Goal: Navigation & Orientation: Find specific page/section

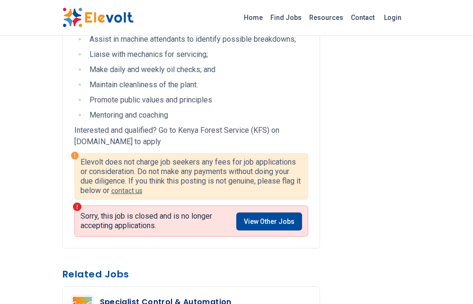
scroll to position [426, 0]
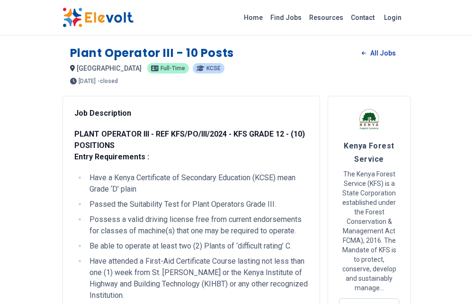
click at [376, 59] on link "All Jobs" at bounding box center [378, 53] width 49 height 14
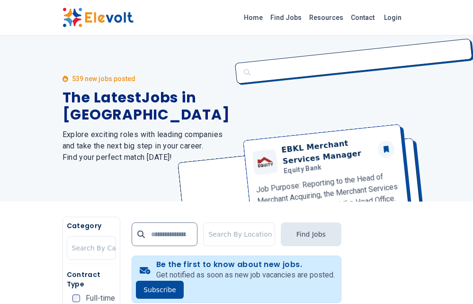
click at [299, 1] on div "Home Find Jobs Resources Contact Login" at bounding box center [236, 18] width 473 height 36
click at [296, 0] on div "Home Find Jobs Resources Contact Login" at bounding box center [236, 18] width 473 height 36
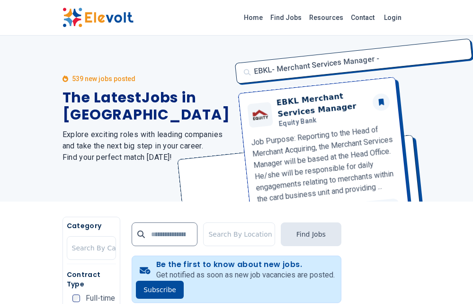
drag, startPoint x: 345, startPoint y: 5, endPoint x: 340, endPoint y: -3, distance: 9.3
